Goal: Task Accomplishment & Management: Use online tool/utility

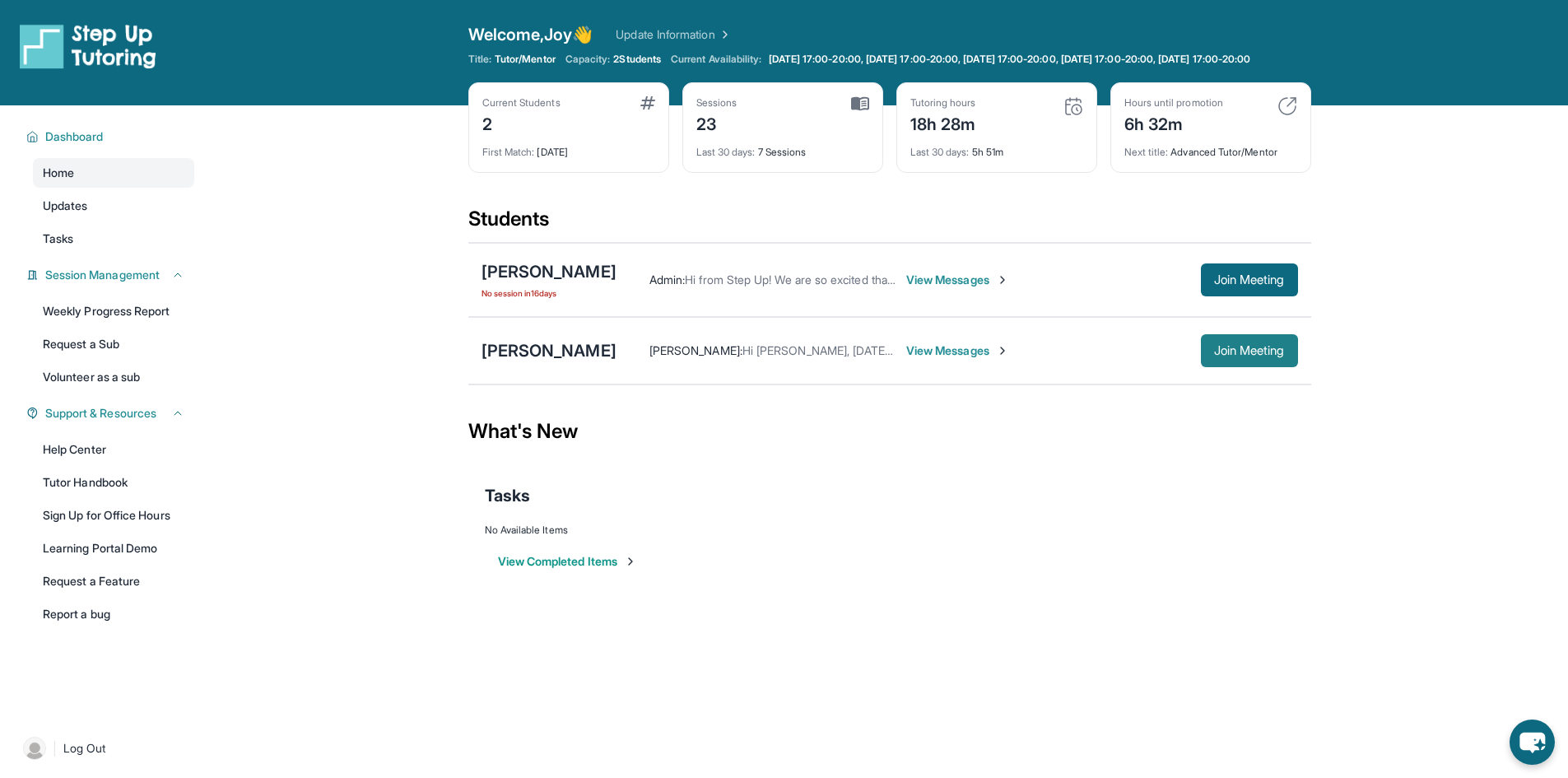
click at [1244, 356] on span "Join Meeting" at bounding box center [1250, 351] width 71 height 10
click at [97, 755] on span "Log Out" at bounding box center [85, 748] width 43 height 17
click at [91, 757] on span "Log Out" at bounding box center [85, 748] width 43 height 17
